Goal: Transaction & Acquisition: Subscribe to service/newsletter

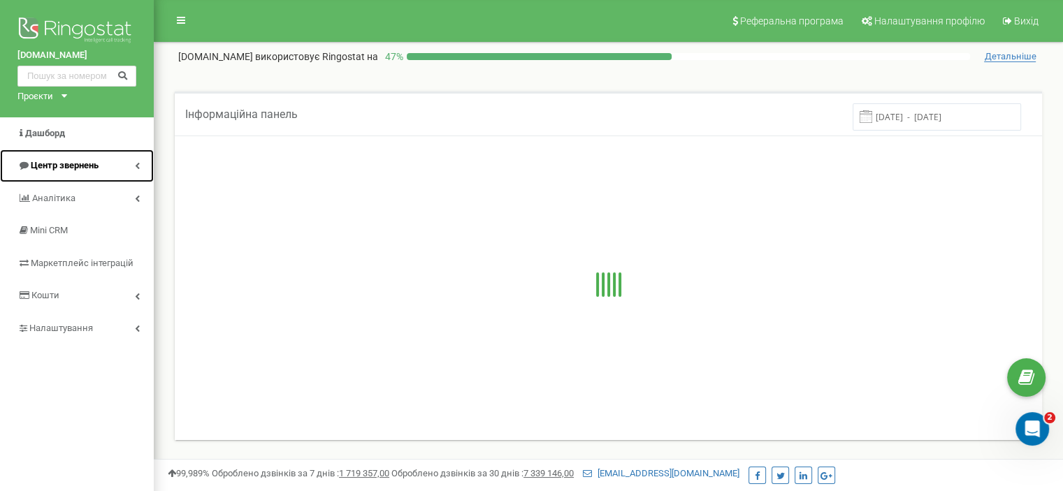
click at [110, 157] on link "Центр звернень" at bounding box center [77, 166] width 154 height 33
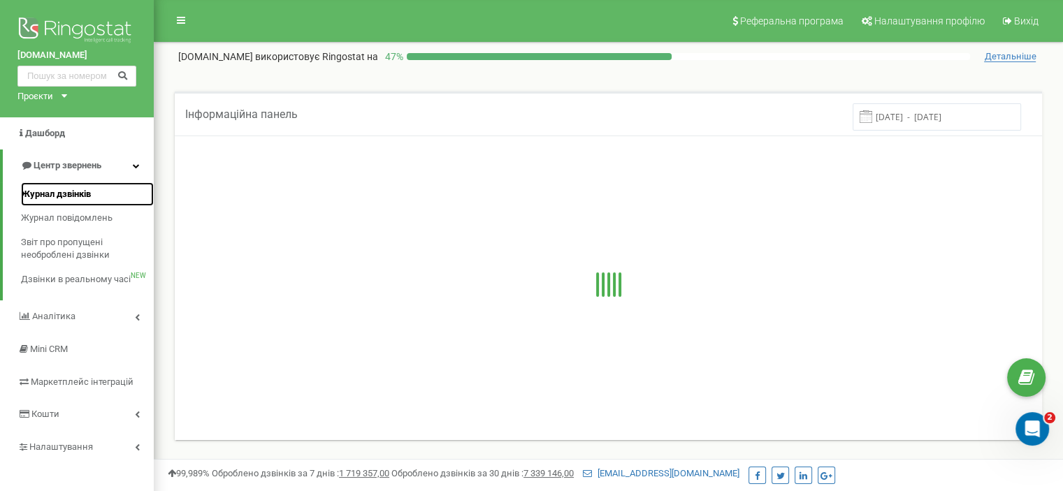
click at [78, 189] on span "Журнал дзвінків" at bounding box center [56, 194] width 70 height 13
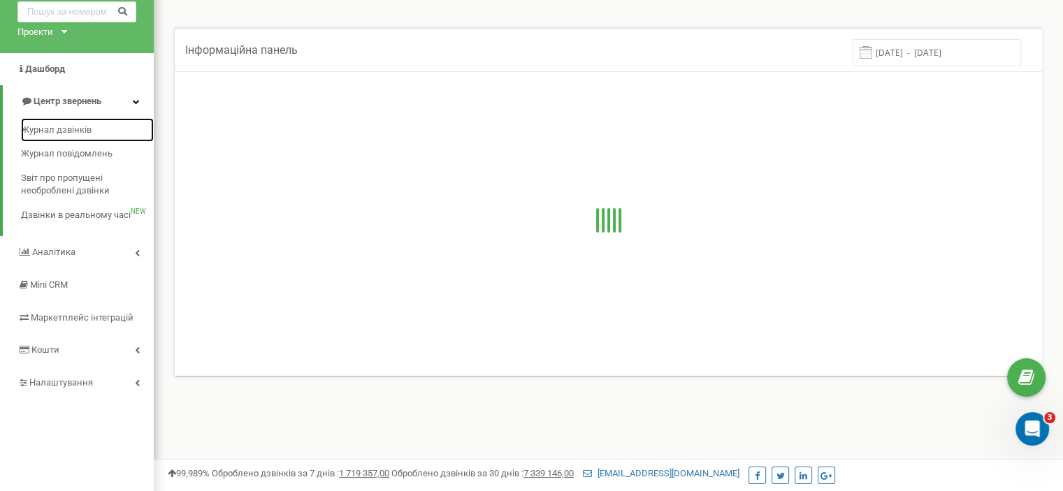
scroll to position [70, 0]
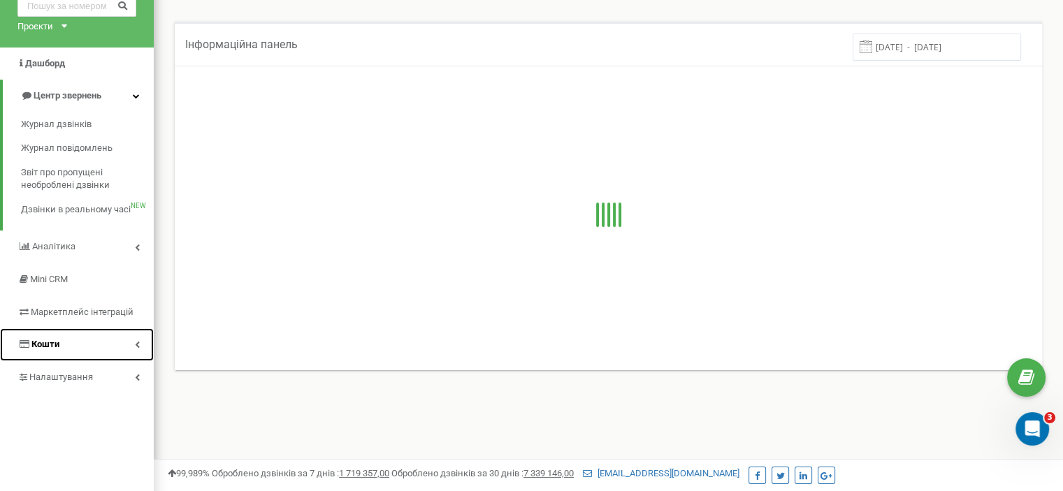
click at [50, 341] on span "Кошти" at bounding box center [45, 344] width 28 height 10
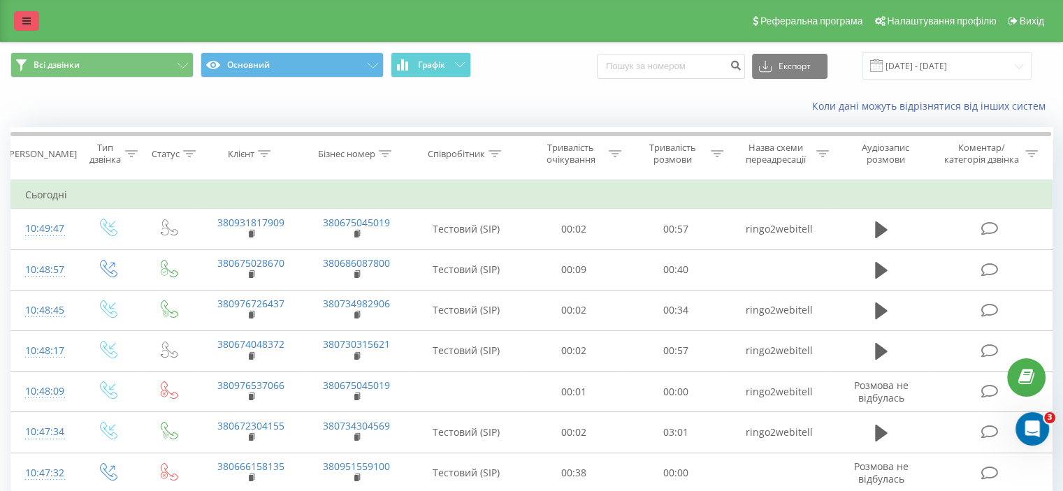
click at [34, 17] on link at bounding box center [26, 21] width 25 height 20
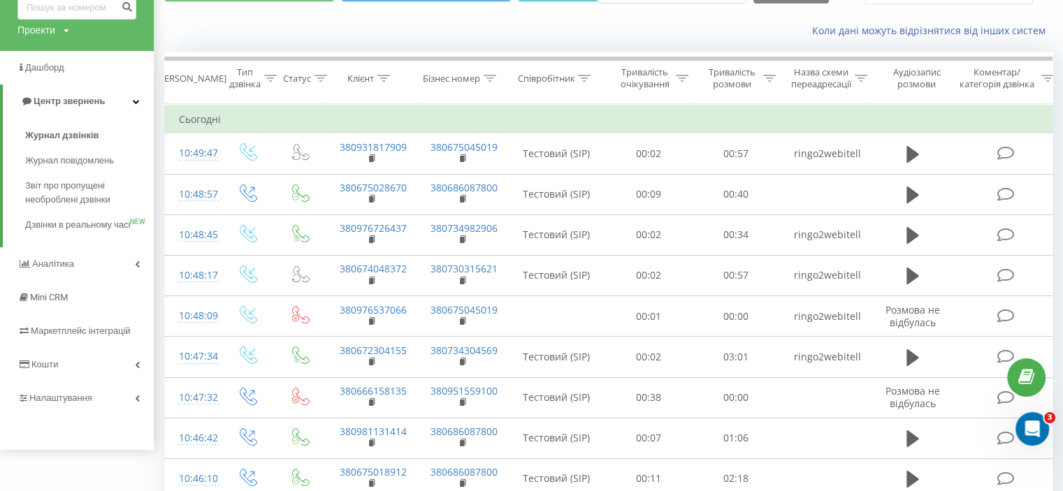
scroll to position [280, 0]
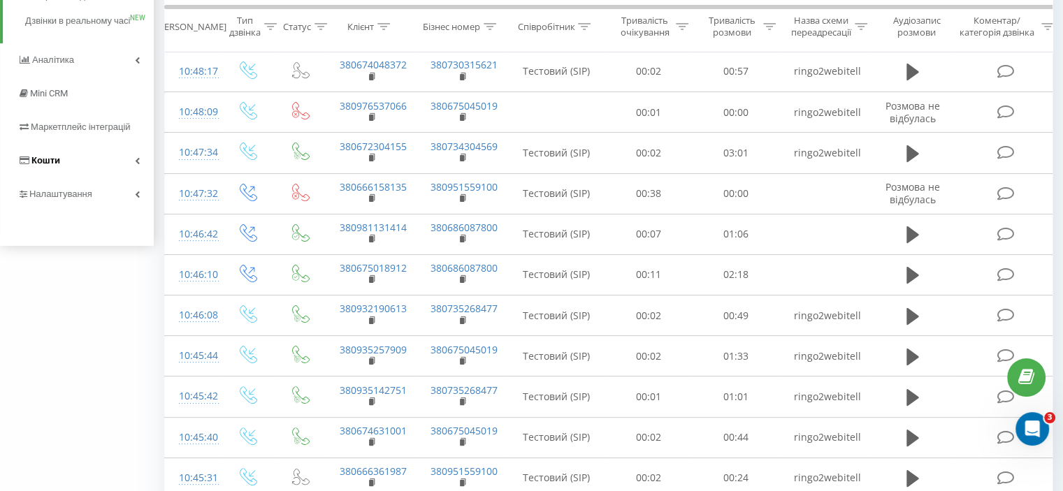
click at [58, 168] on span "Кошти" at bounding box center [38, 161] width 43 height 14
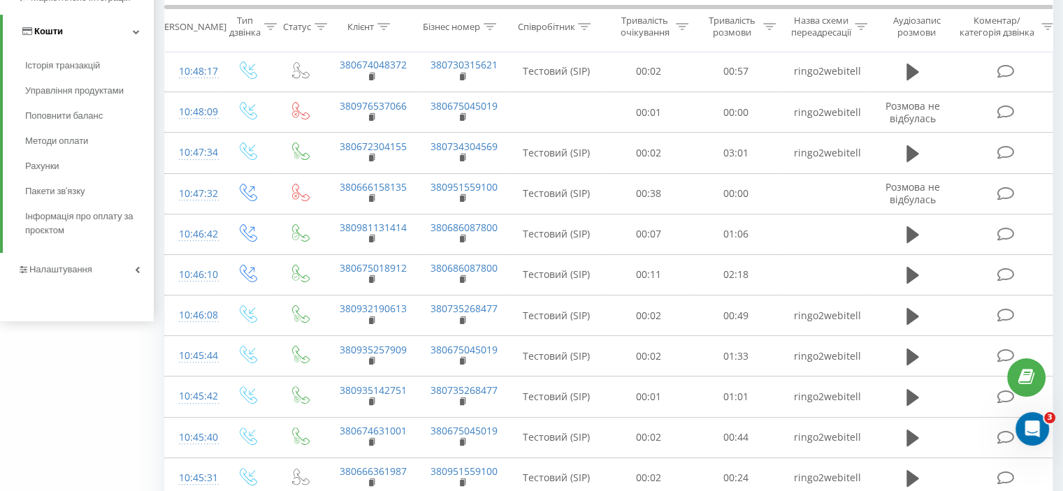
scroll to position [136, 0]
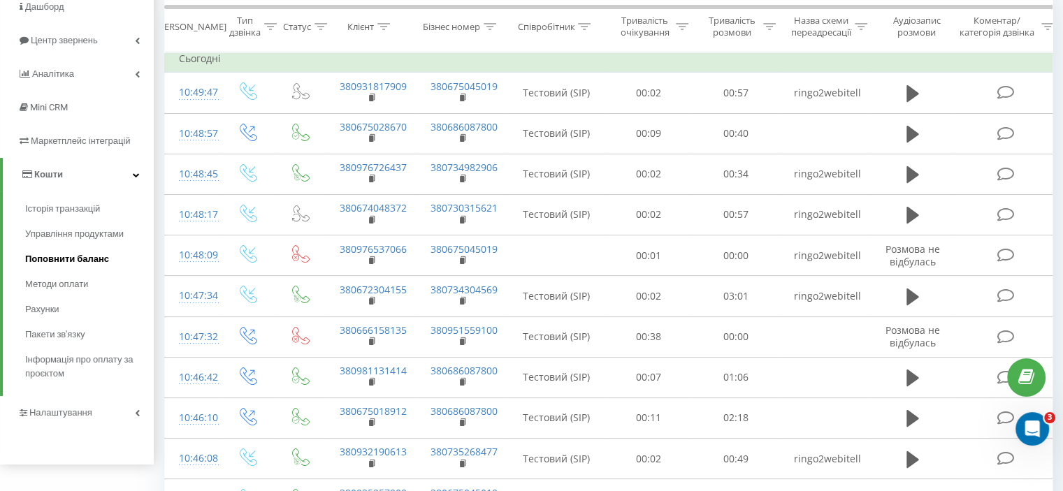
click at [64, 257] on span "Поповнити баланс" at bounding box center [67, 259] width 84 height 14
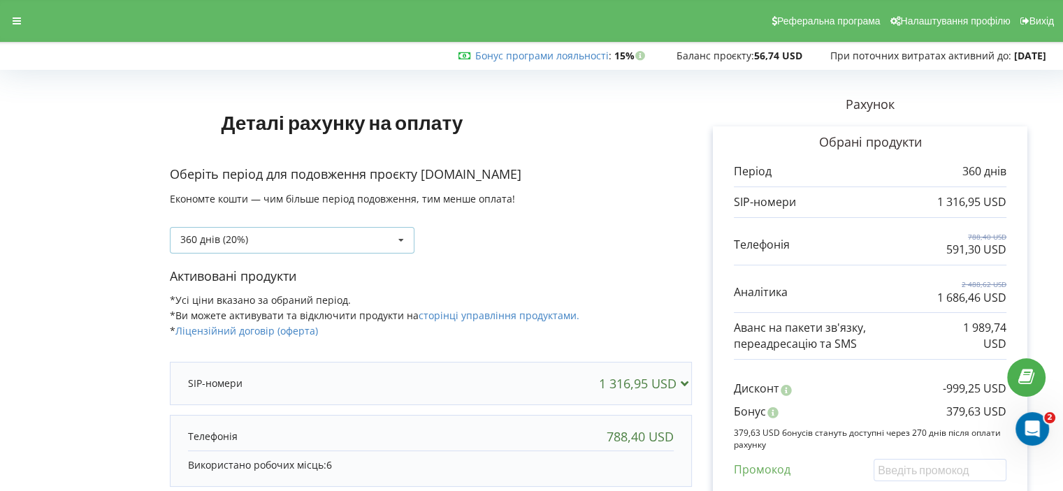
click at [355, 234] on div "360 днів (20%) Поповнити баланс без подовження 30 днів" at bounding box center [292, 240] width 245 height 27
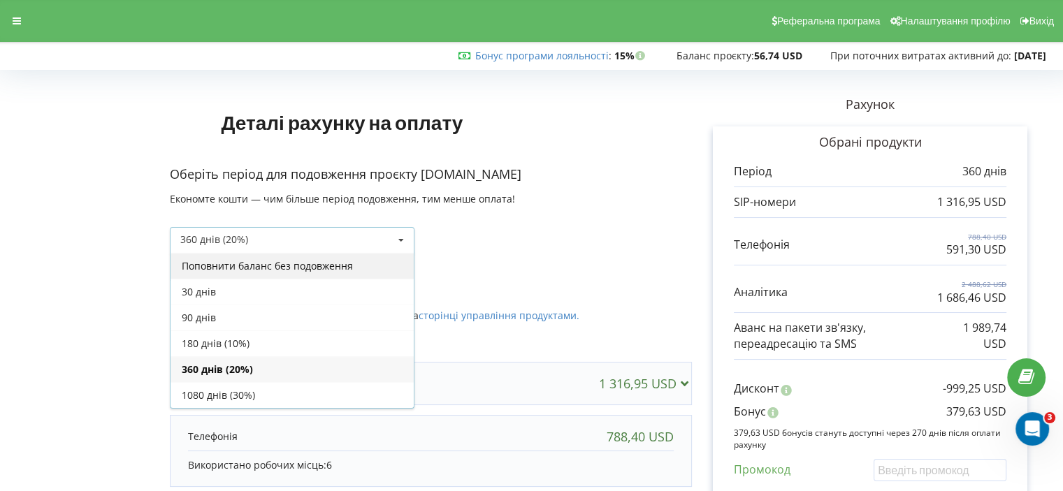
click at [287, 265] on div "Поповнити баланс без подовження" at bounding box center [292, 266] width 243 height 26
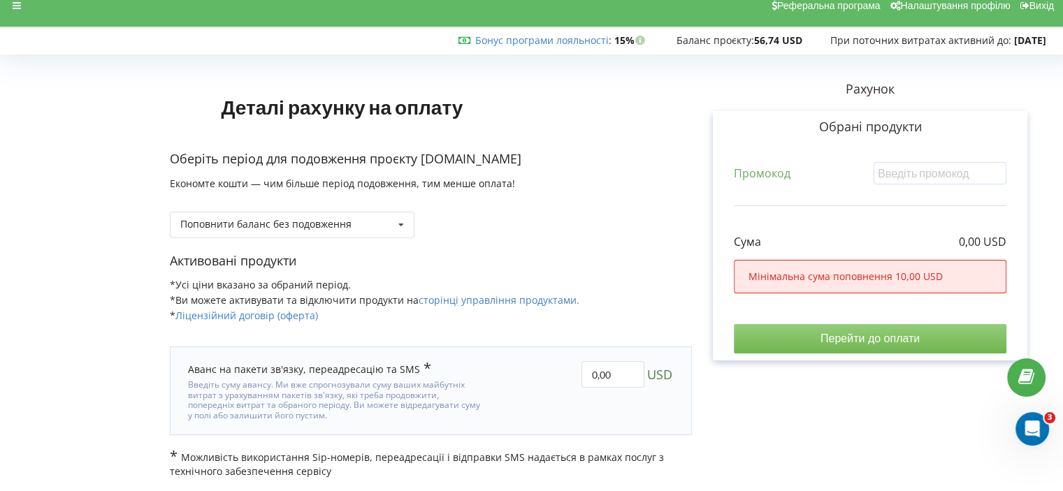
scroll to position [17, 0]
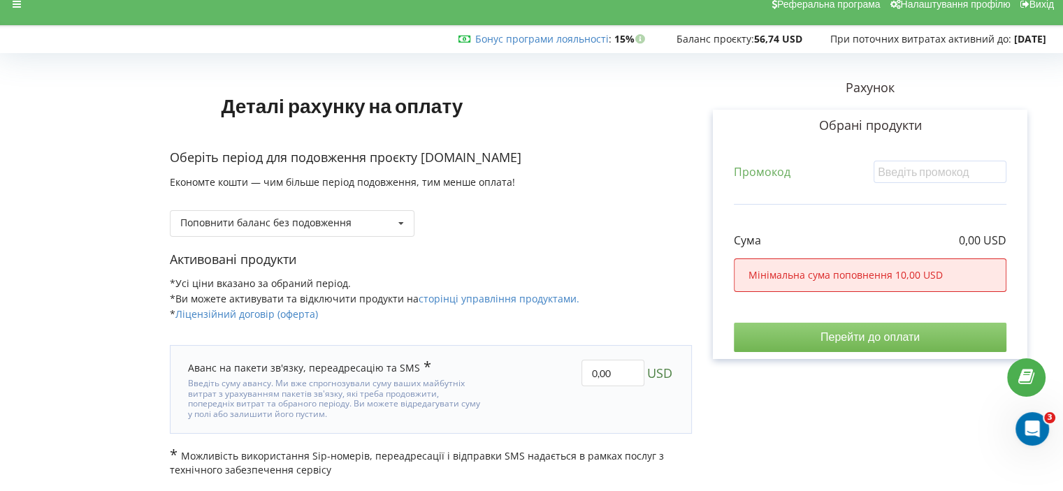
click at [520, 250] on div "Оберіть період для подовження проєкту garant.team Економте кошти — чим більше п…" at bounding box center [431, 200] width 522 height 102
click at [590, 368] on input "0,00" at bounding box center [613, 373] width 63 height 27
type input "300,00"
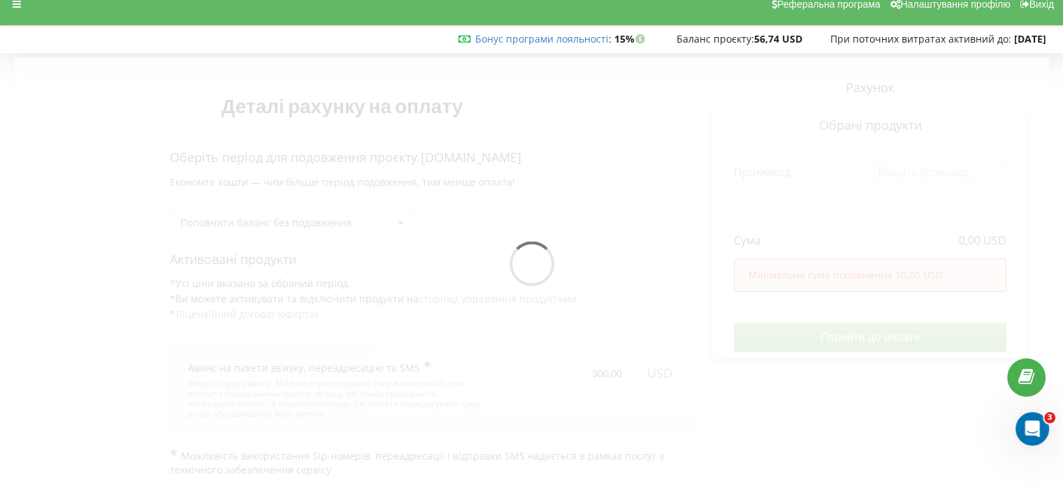
click at [705, 304] on div "Деталі рахунку на оплату Оберіть період для подовження проєкту garant.team Екон…" at bounding box center [532, 267] width 1034 height 419
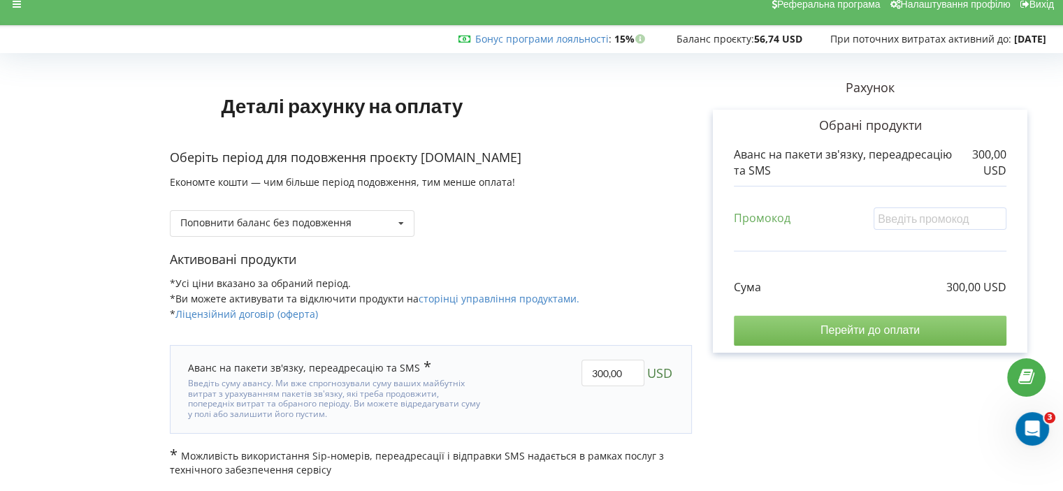
click at [782, 322] on input "Перейти до оплати" at bounding box center [870, 330] width 273 height 29
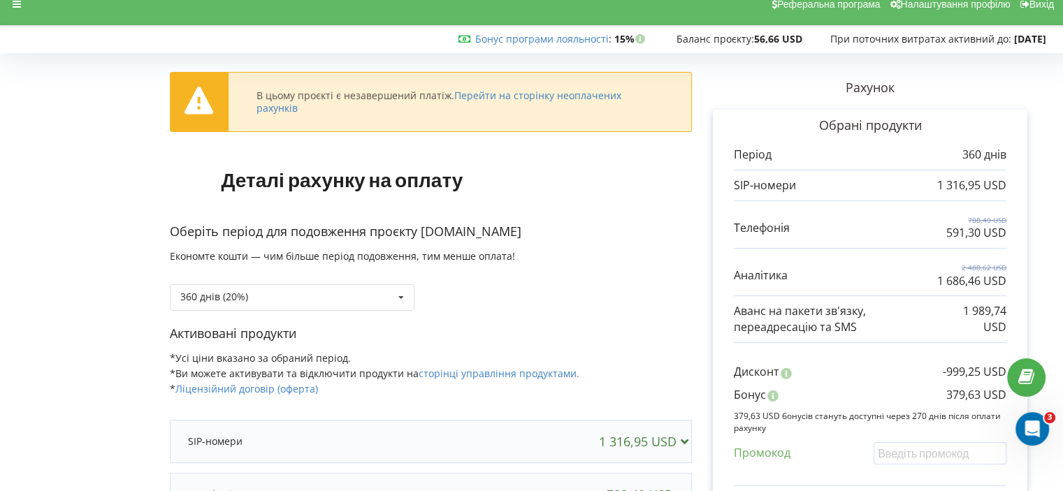
scroll to position [17, 0]
click at [392, 295] on icon at bounding box center [401, 298] width 21 height 26
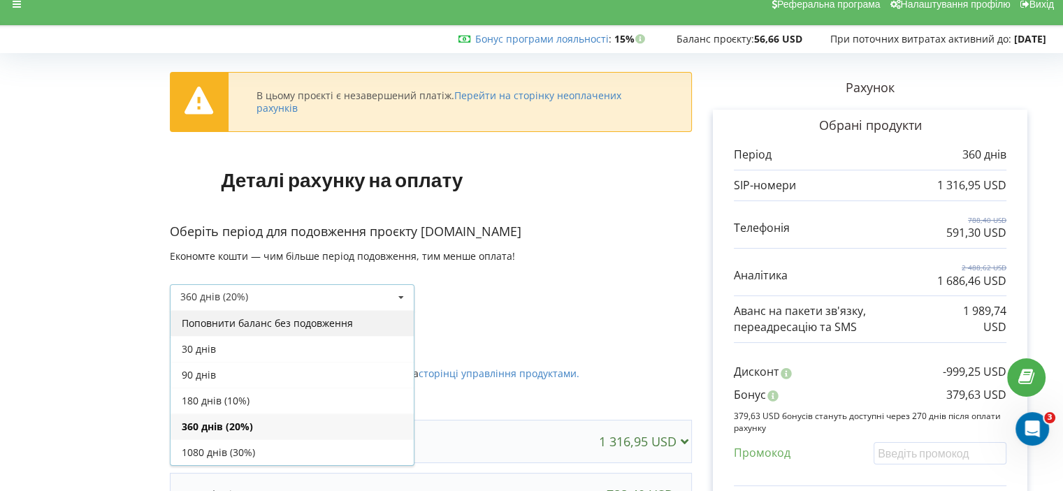
click at [280, 321] on div "Поповнити баланс без подовження" at bounding box center [292, 323] width 243 height 26
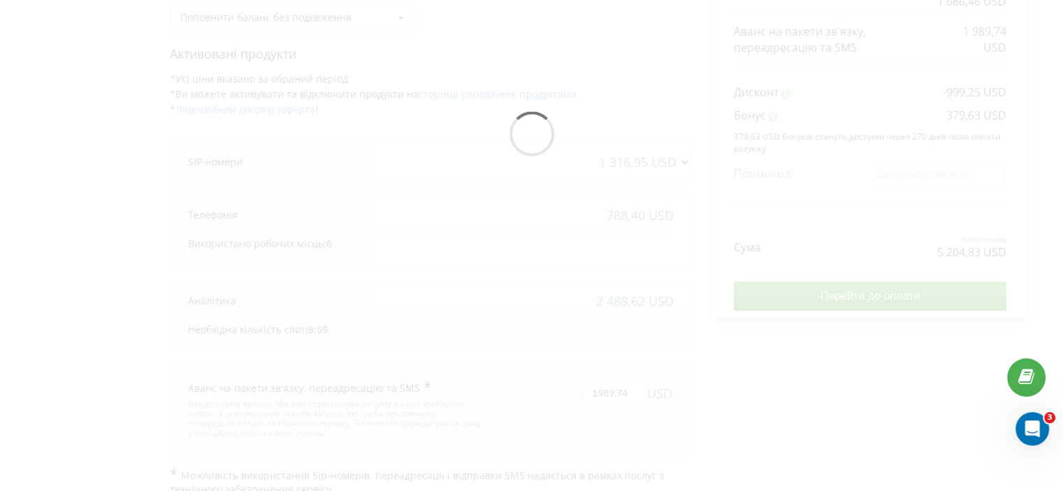
scroll to position [89, 0]
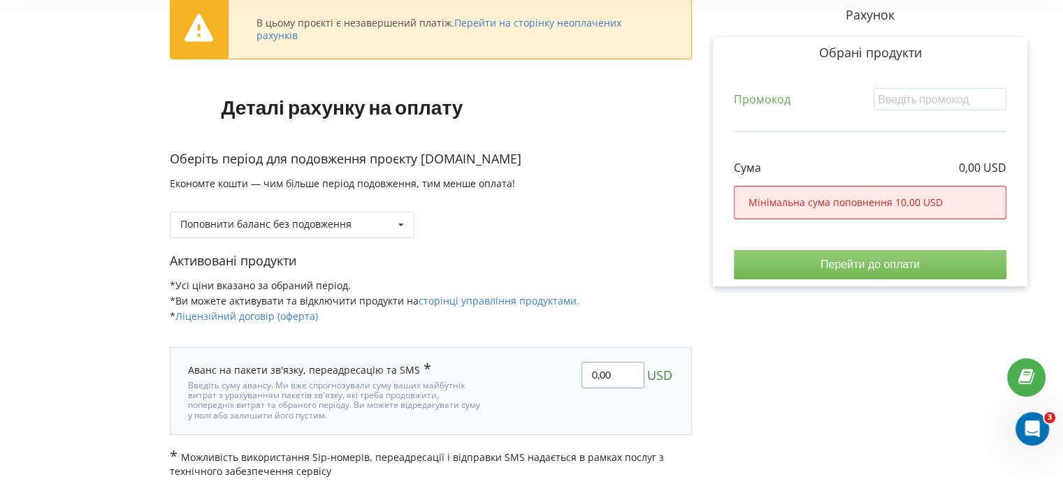
click at [594, 371] on input "0,00" at bounding box center [613, 375] width 63 height 27
type input "250,00"
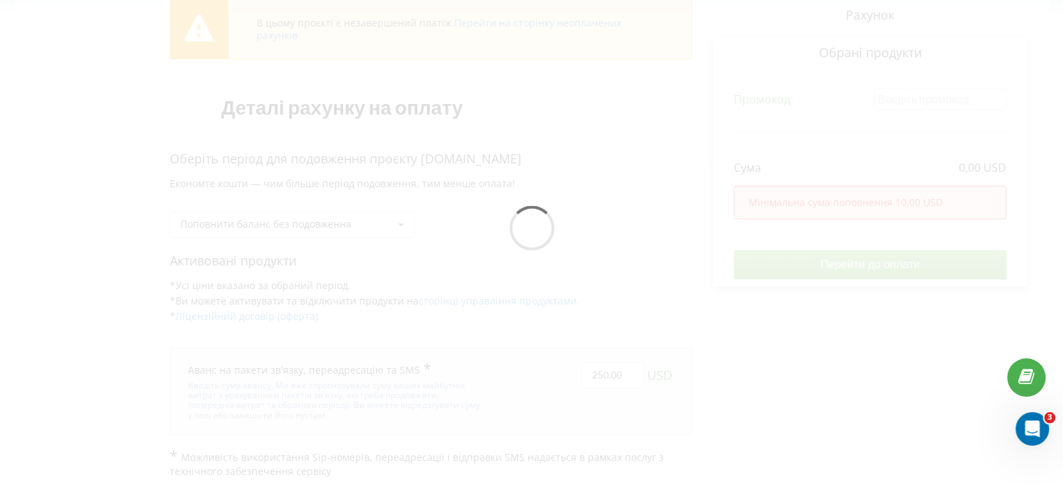
click at [678, 259] on div "В цьому проєкті є незавершений платіж. Перейти на сторінку неоплачених рахунків…" at bounding box center [532, 232] width 1034 height 494
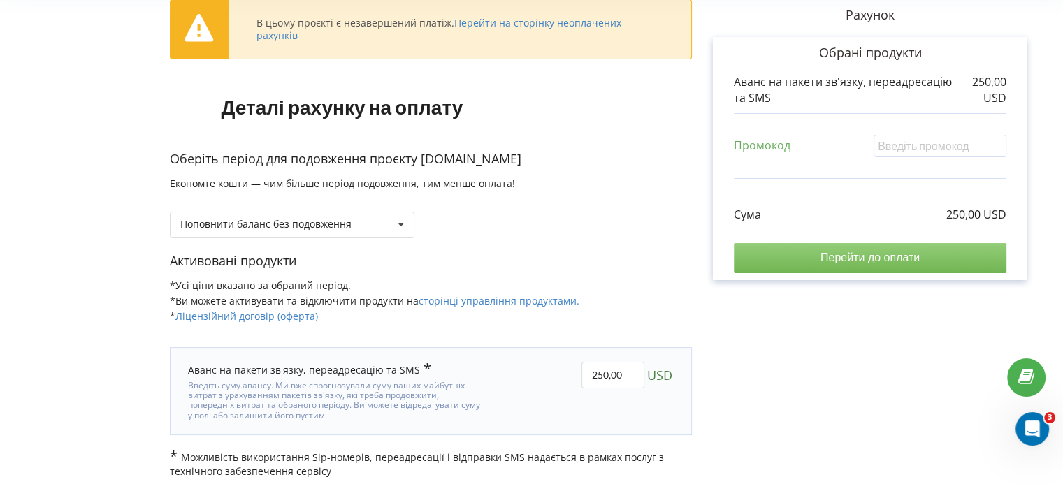
click at [810, 261] on input "Перейти до оплати" at bounding box center [870, 257] width 273 height 29
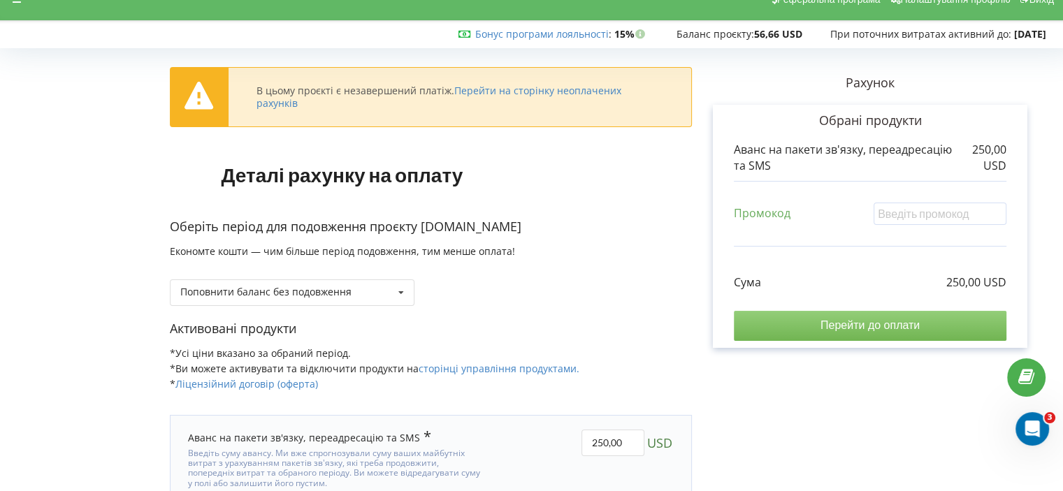
scroll to position [0, 0]
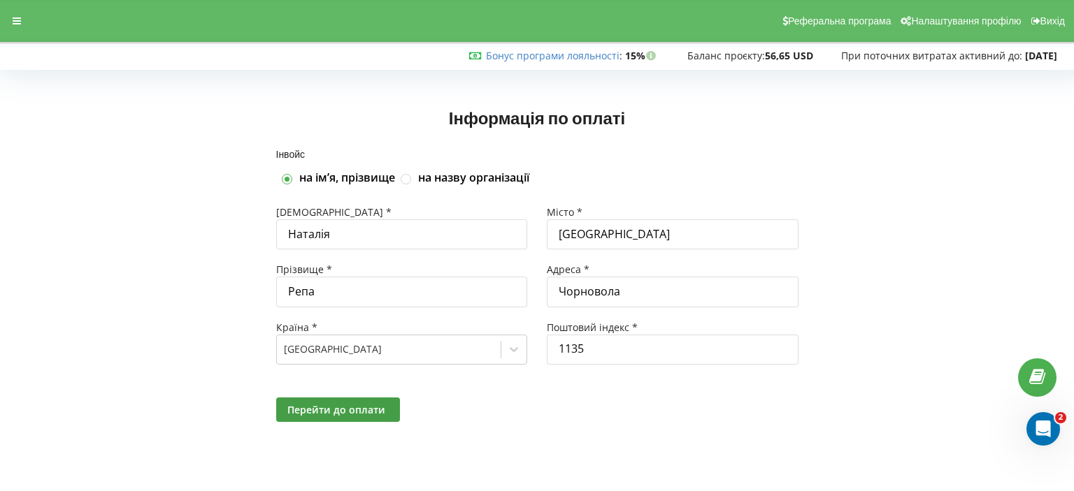
click at [333, 394] on div "Перейти до оплати" at bounding box center [537, 410] width 542 height 44
click at [338, 405] on span "Перейти до оплати" at bounding box center [336, 409] width 98 height 13
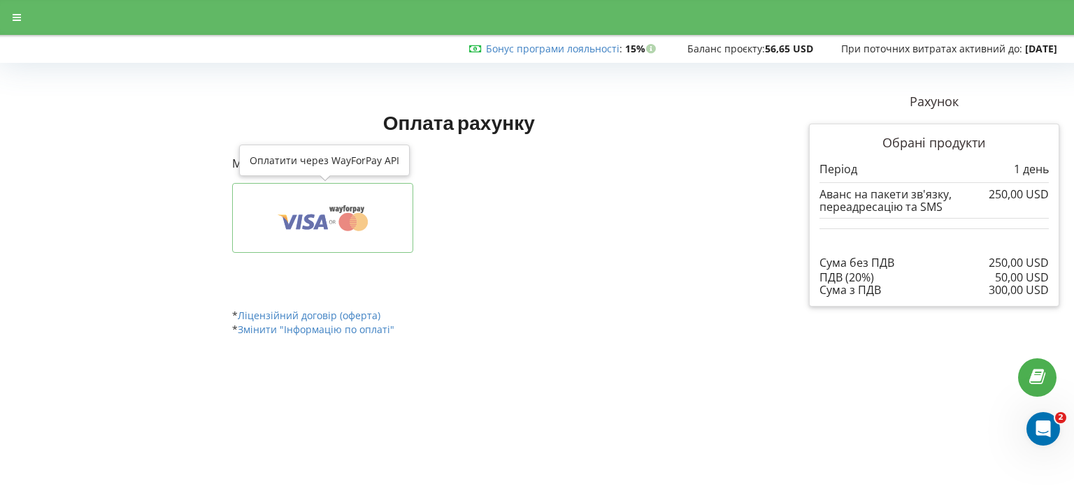
click at [316, 227] on icon at bounding box center [320, 222] width 15 height 15
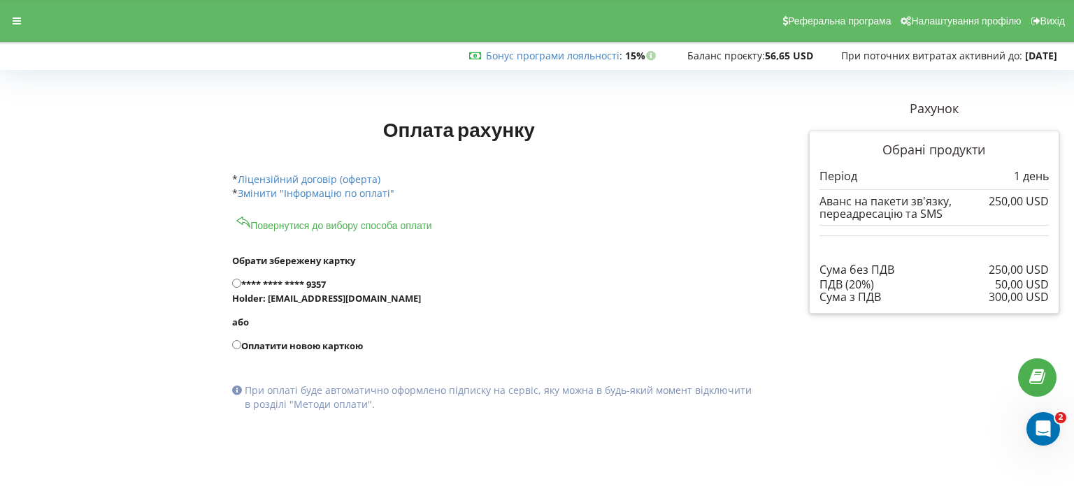
click at [258, 279] on label "**** **** **** 9357 Holder: dimagolubchyk@gmail.com" at bounding box center [492, 292] width 521 height 28
click at [241, 279] on input "**** **** **** 9357 Holder: dimagolubchyk@gmail.com" at bounding box center [236, 283] width 9 height 9
radio input "true"
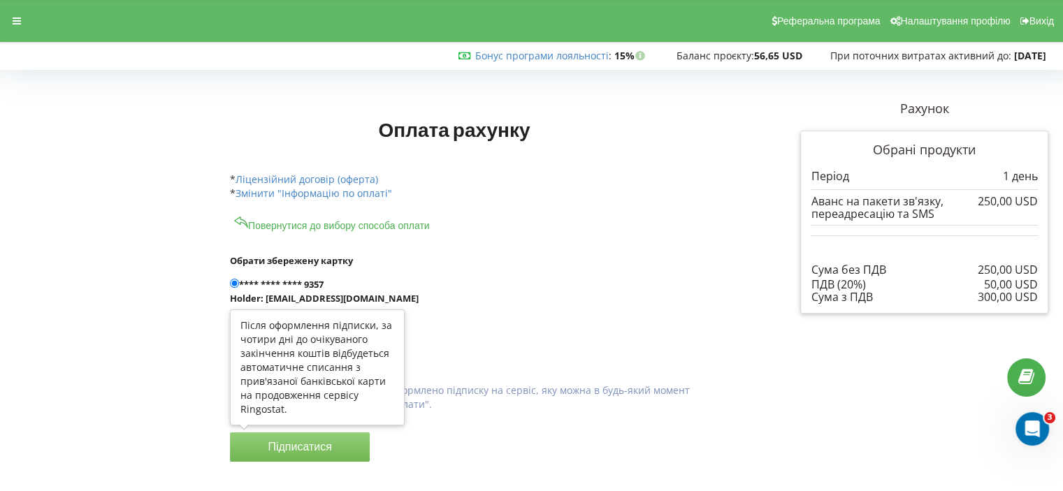
click at [324, 451] on button "Підписатися" at bounding box center [300, 447] width 140 height 29
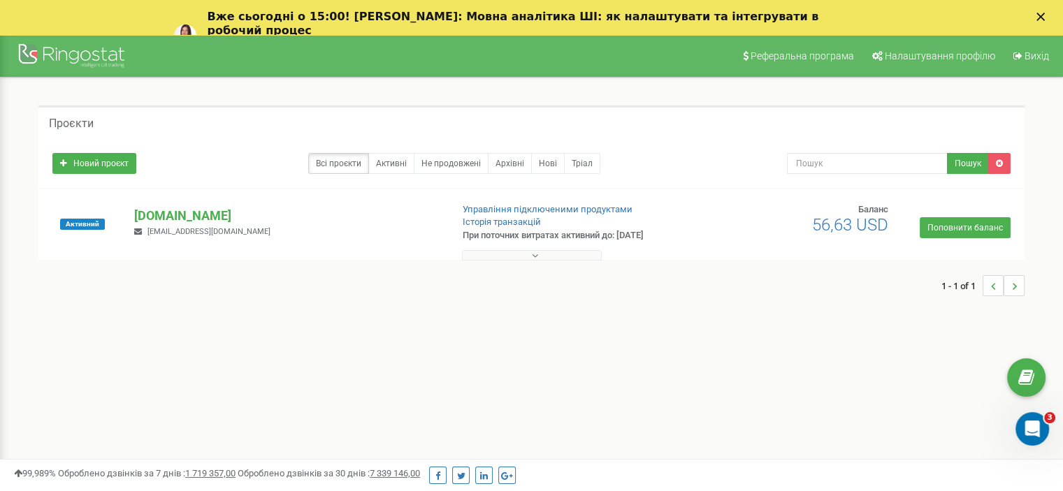
click at [1045, 16] on icon "Закрыть" at bounding box center [1041, 17] width 8 height 8
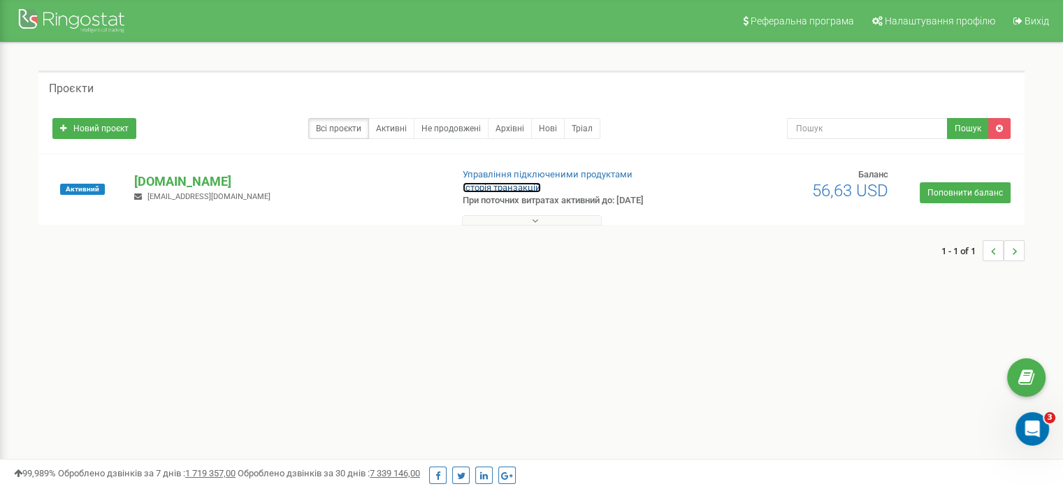
click at [502, 187] on link "Історія транзакцій" at bounding box center [502, 187] width 78 height 10
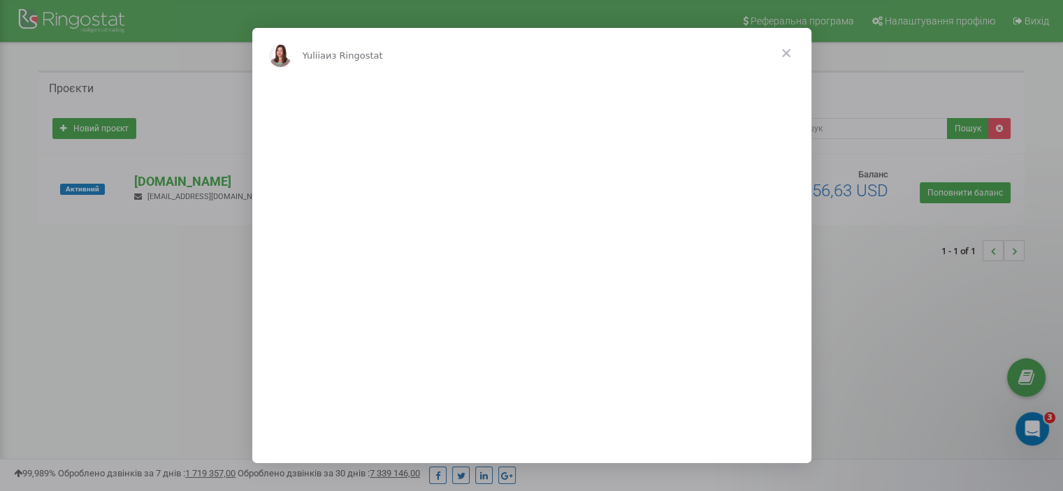
click at [784, 51] on span "Закрыть" at bounding box center [786, 53] width 50 height 50
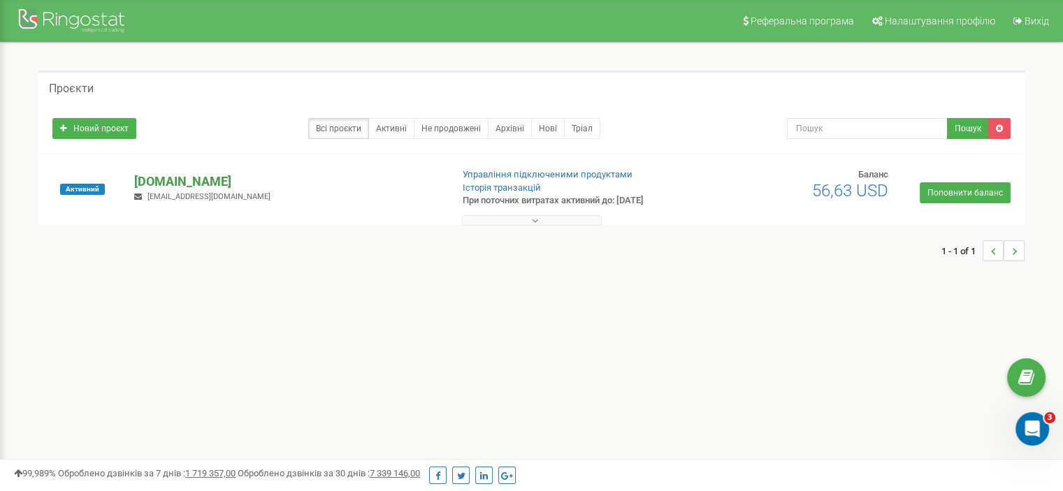
click at [176, 175] on p "[DOMAIN_NAME]" at bounding box center [287, 182] width 306 height 18
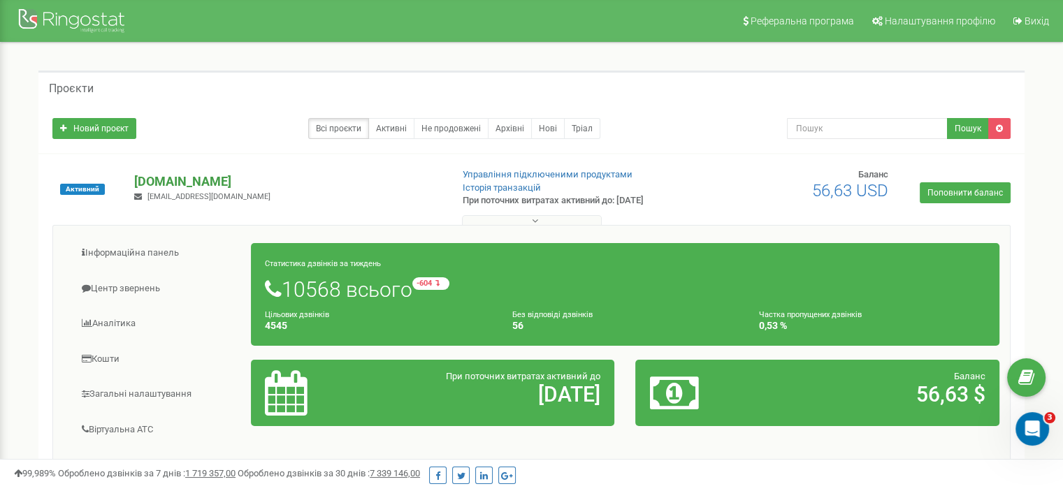
click at [174, 181] on p "[DOMAIN_NAME]" at bounding box center [287, 182] width 306 height 18
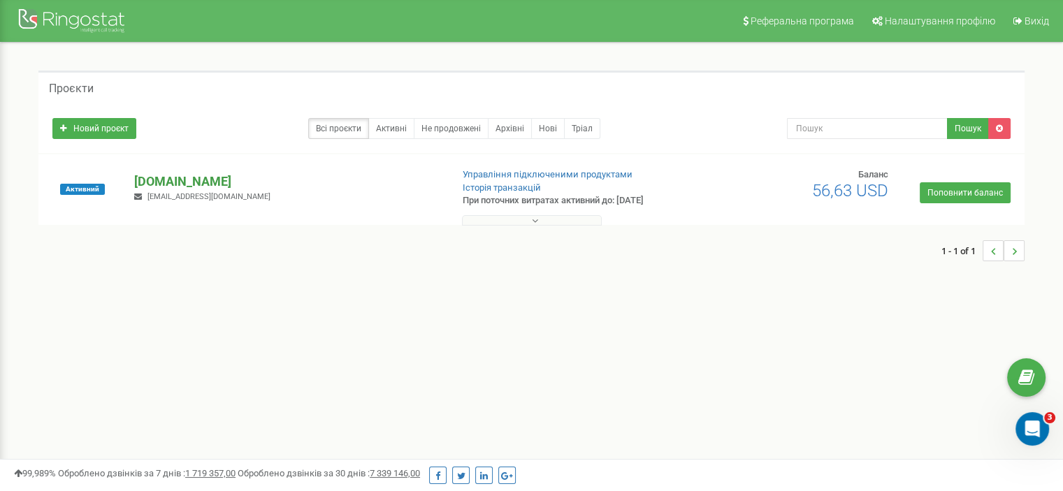
click at [174, 181] on p "[DOMAIN_NAME]" at bounding box center [287, 182] width 306 height 18
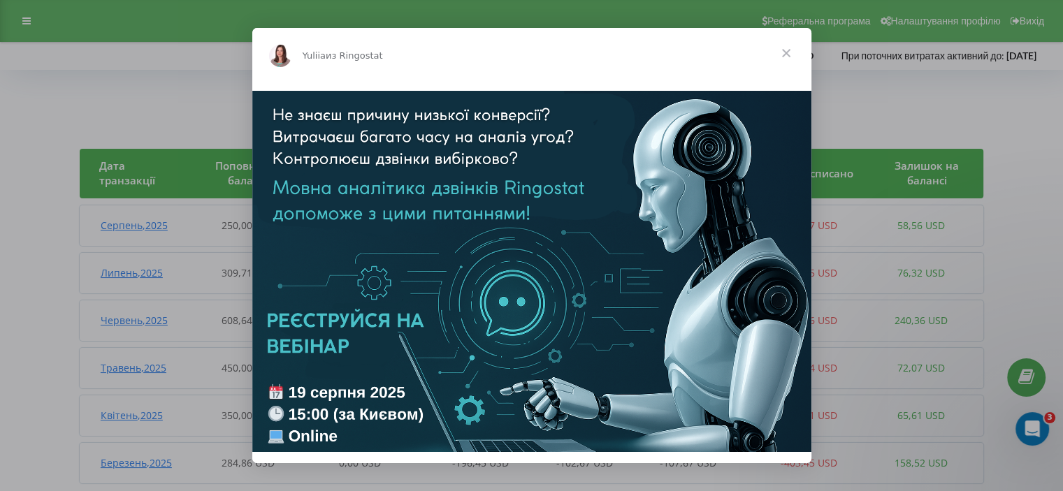
click at [784, 53] on span "Закрыть" at bounding box center [786, 53] width 50 height 50
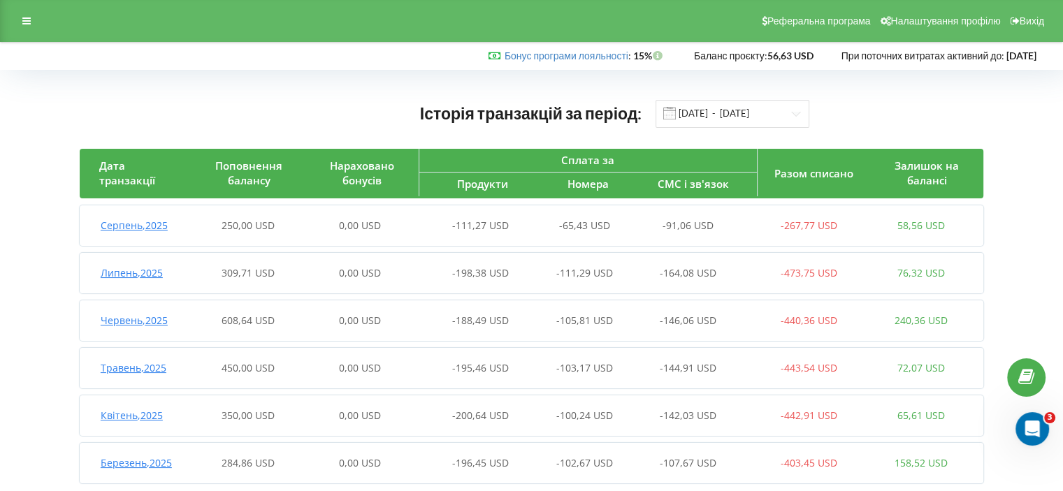
click at [231, 234] on div "Серпень , 2025 250,00 USD 0,00 USD -111,27 USD -65,43 USD -91,06 USD -267,77 US…" at bounding box center [529, 226] width 898 height 34
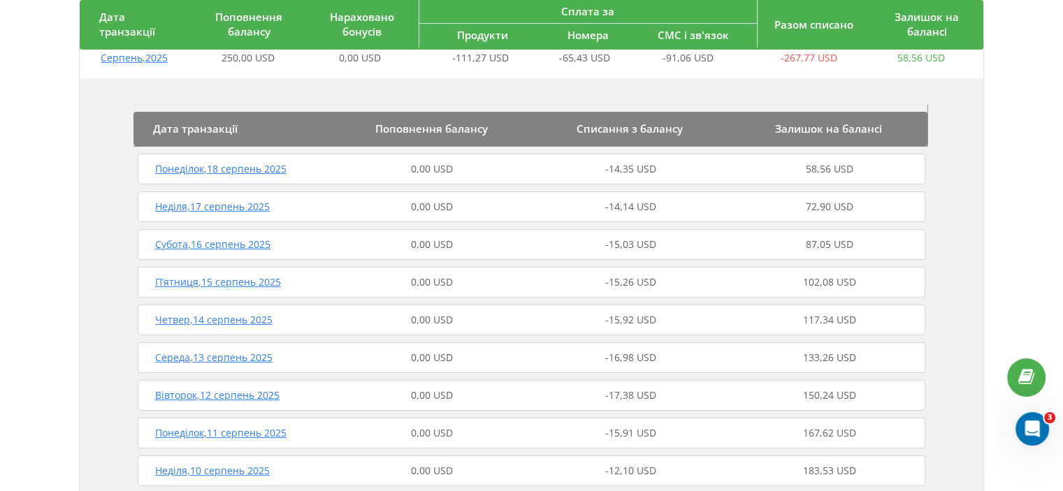
scroll to position [140, 0]
